Goal: Transaction & Acquisition: Download file/media

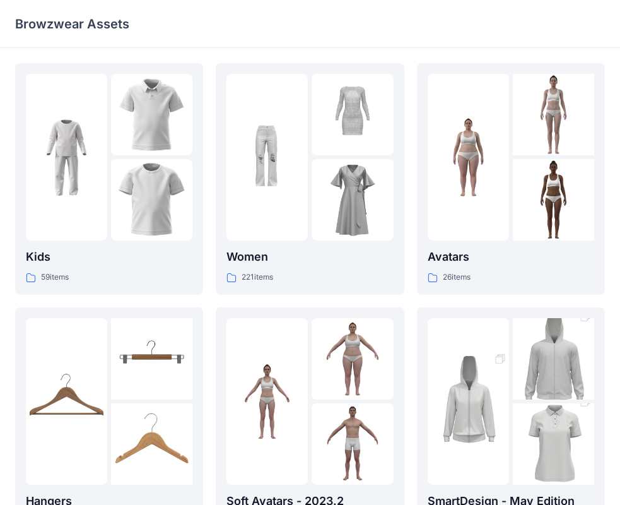
scroll to position [63, 0]
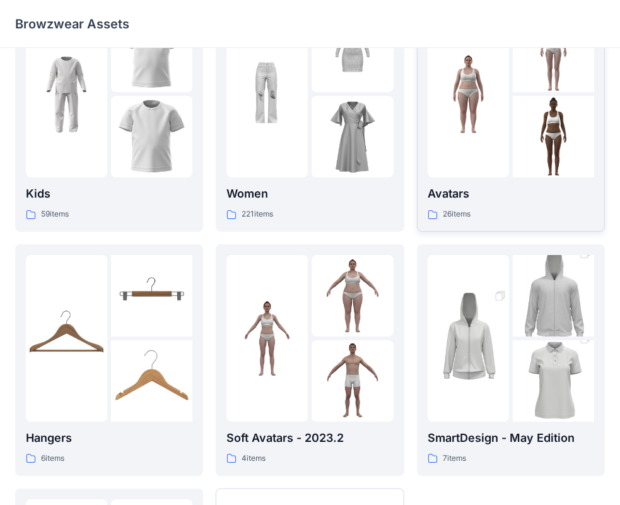
click at [513, 132] on div at bounding box center [553, 136] width 81 height 81
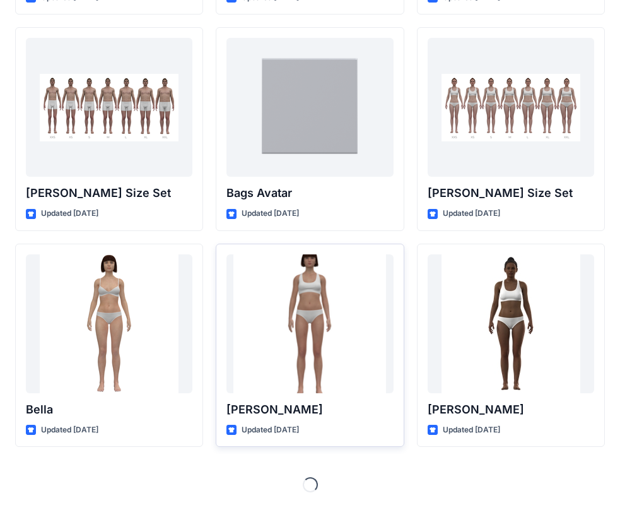
scroll to position [1335, 0]
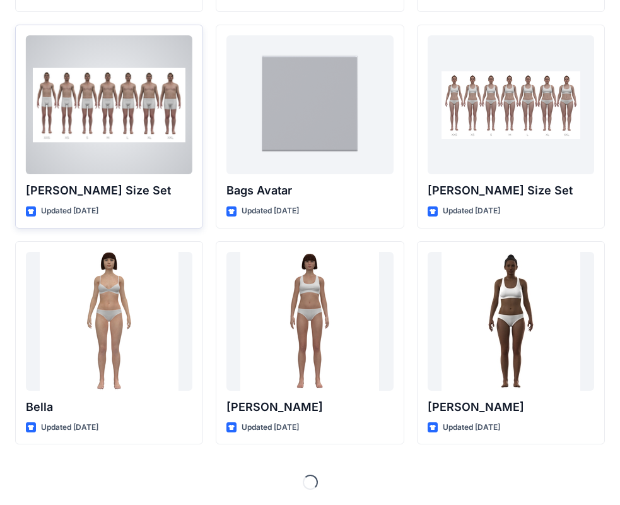
click at [116, 156] on div at bounding box center [109, 104] width 167 height 139
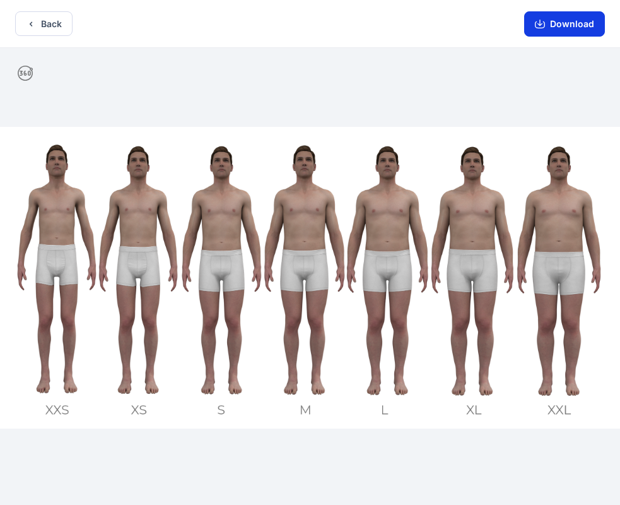
click at [555, 22] on button "Download" at bounding box center [564, 23] width 81 height 25
click at [49, 15] on button "Back" at bounding box center [43, 23] width 57 height 25
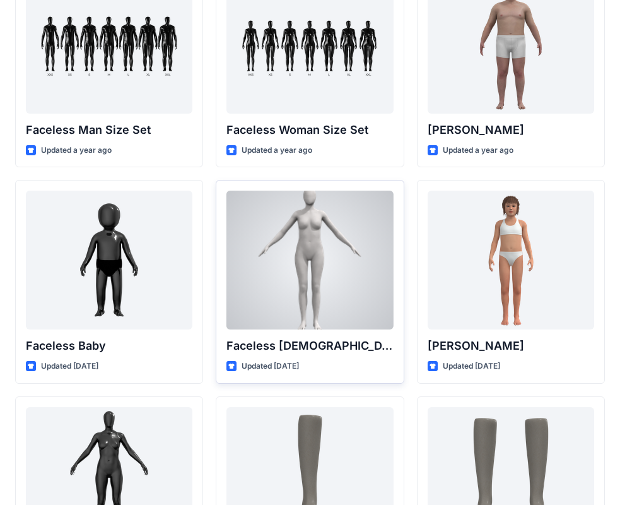
scroll to position [623, 0]
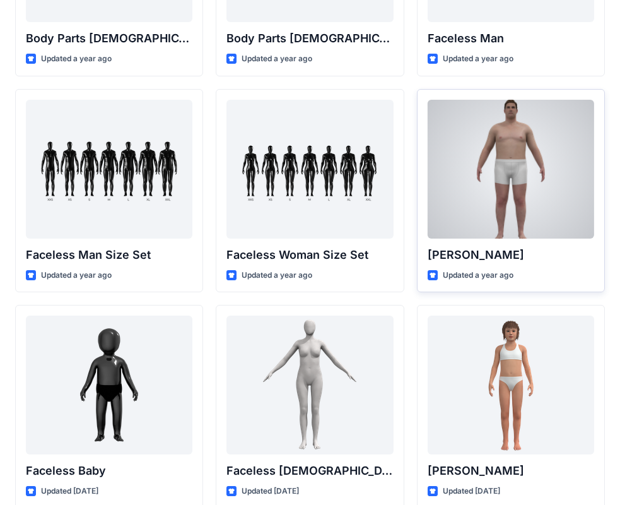
click at [504, 218] on div at bounding box center [511, 169] width 167 height 139
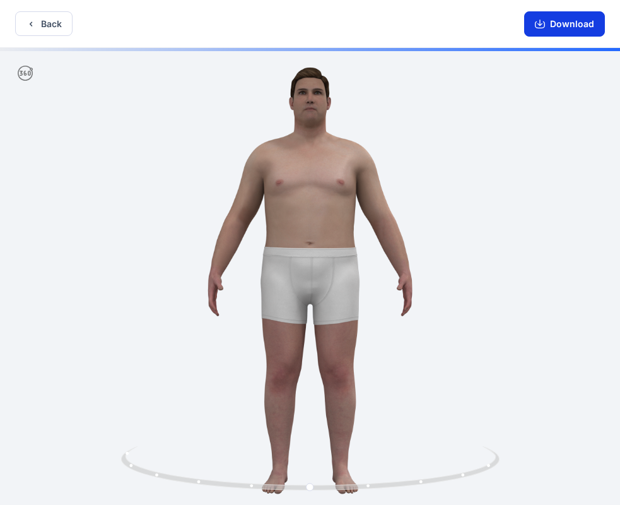
click at [565, 26] on button "Download" at bounding box center [564, 23] width 81 height 25
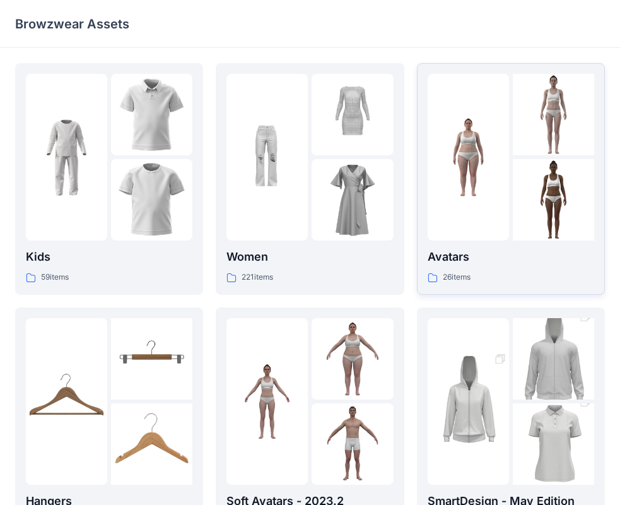
click at [548, 240] on div at bounding box center [553, 199] width 81 height 81
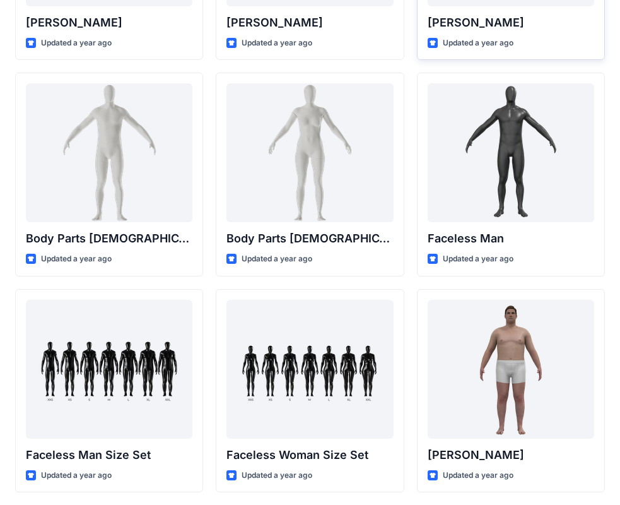
scroll to position [471, 0]
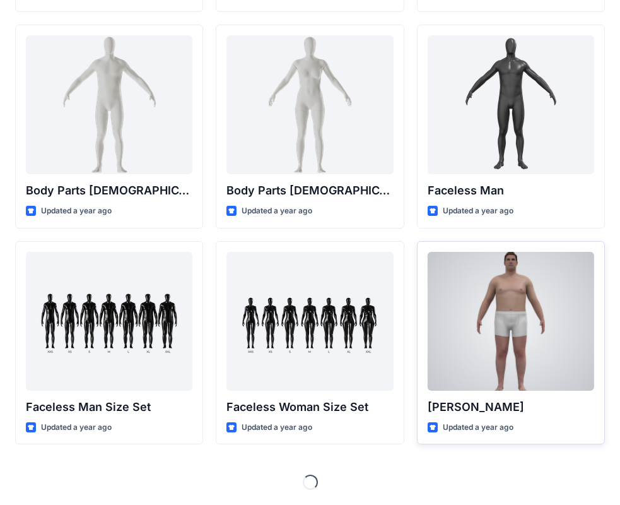
click at [548, 312] on div at bounding box center [511, 321] width 167 height 139
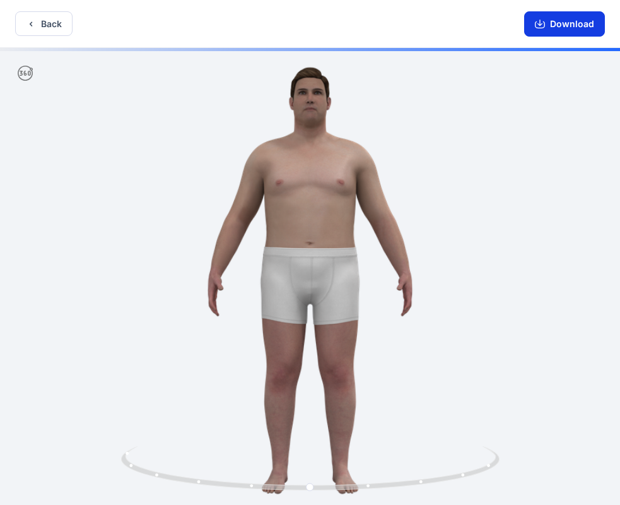
click at [586, 28] on button "Download" at bounding box center [564, 23] width 81 height 25
click at [33, 26] on icon "button" at bounding box center [31, 24] width 10 height 10
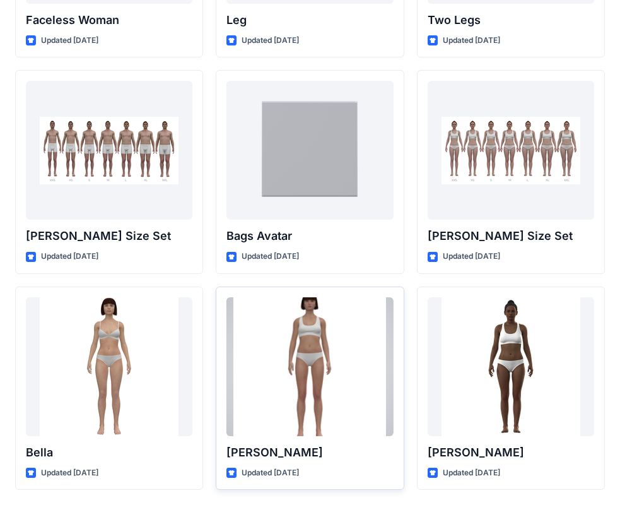
scroll to position [1335, 0]
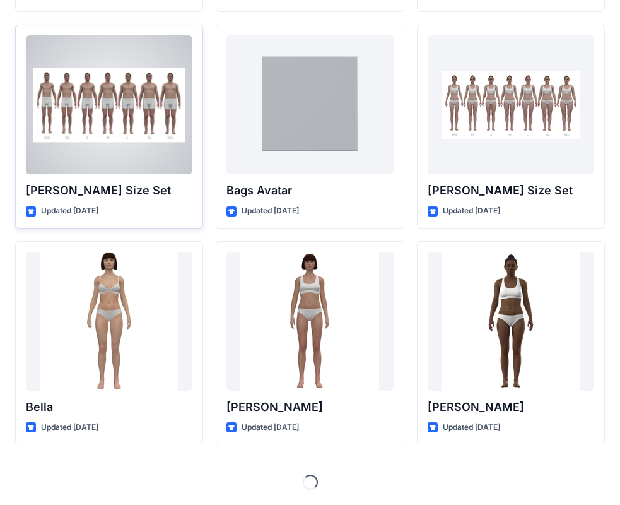
click at [111, 155] on div at bounding box center [109, 104] width 167 height 139
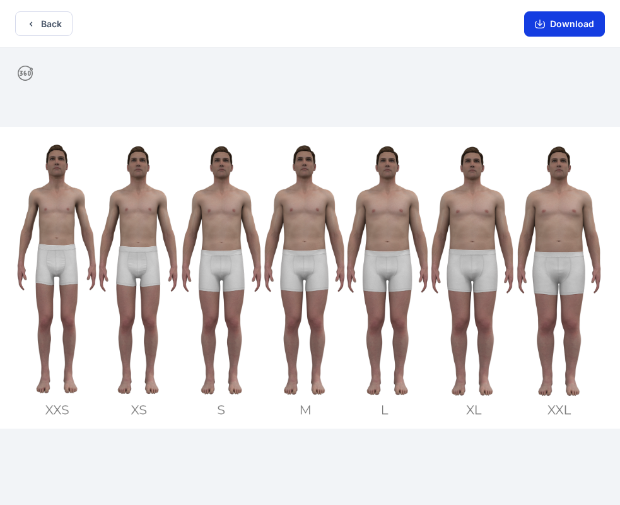
click at [586, 28] on button "Download" at bounding box center [564, 23] width 81 height 25
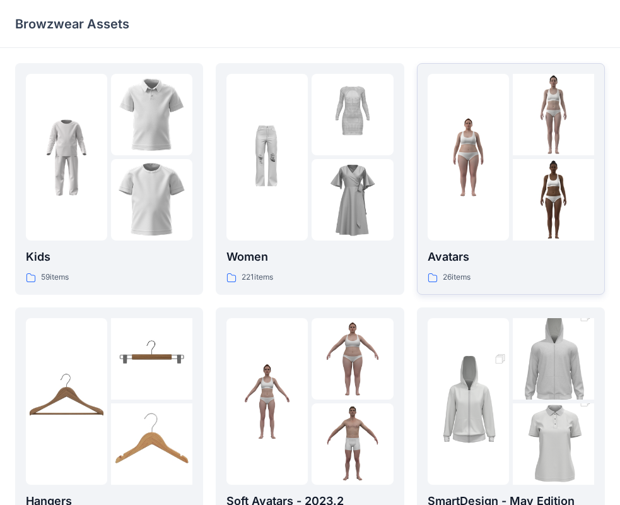
click at [511, 186] on div at bounding box center [511, 157] width 167 height 167
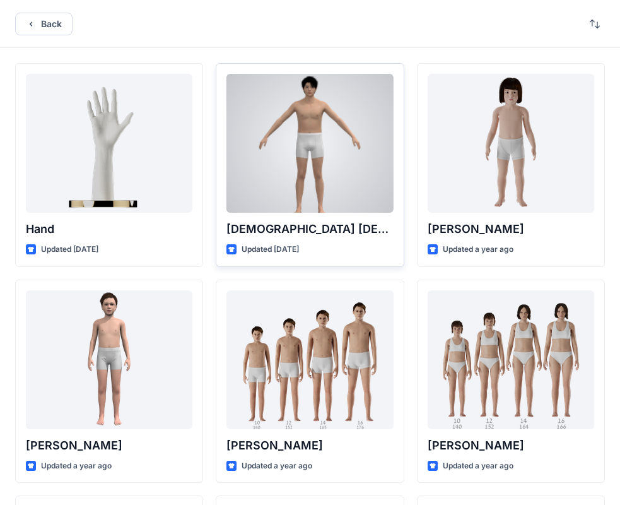
click at [298, 172] on div at bounding box center [310, 143] width 167 height 139
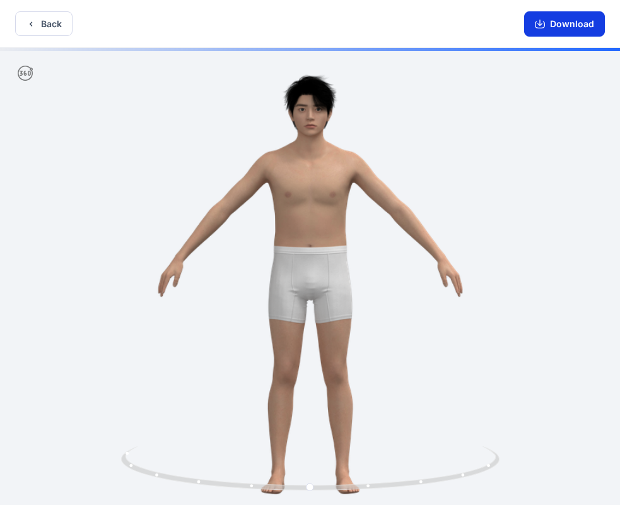
click at [573, 26] on button "Download" at bounding box center [564, 23] width 81 height 25
